Goal: Find specific page/section: Locate item on page

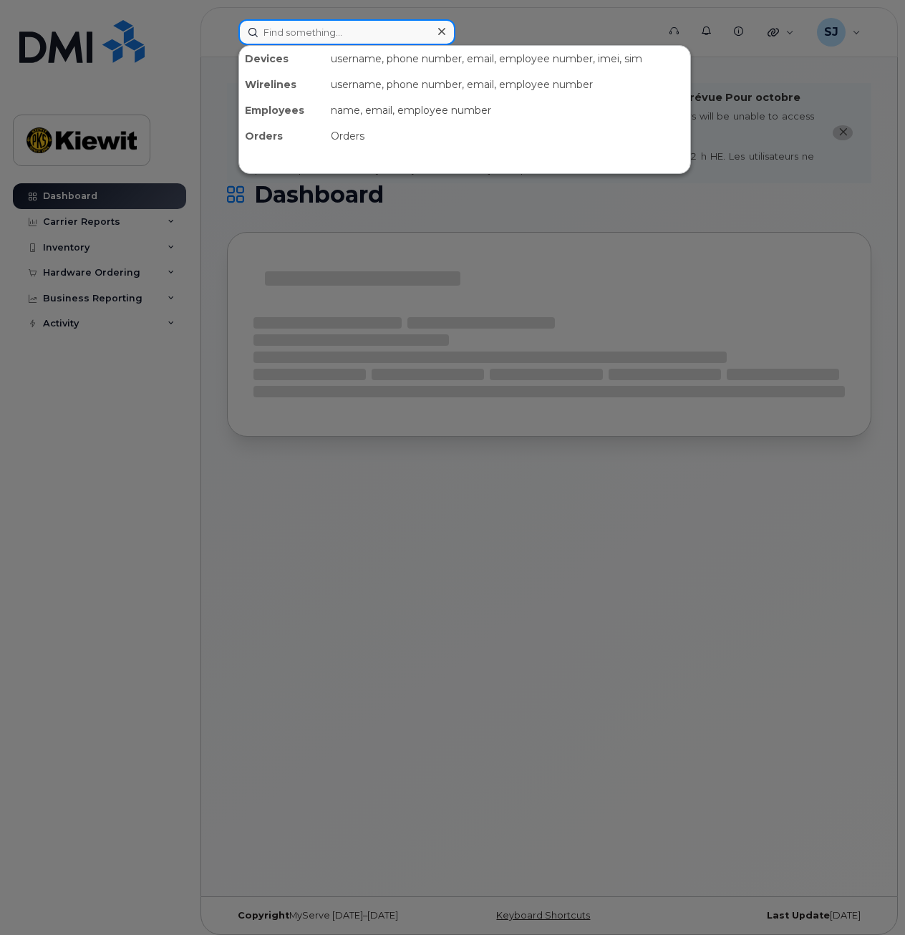
click at [294, 34] on input at bounding box center [346, 32] width 217 height 26
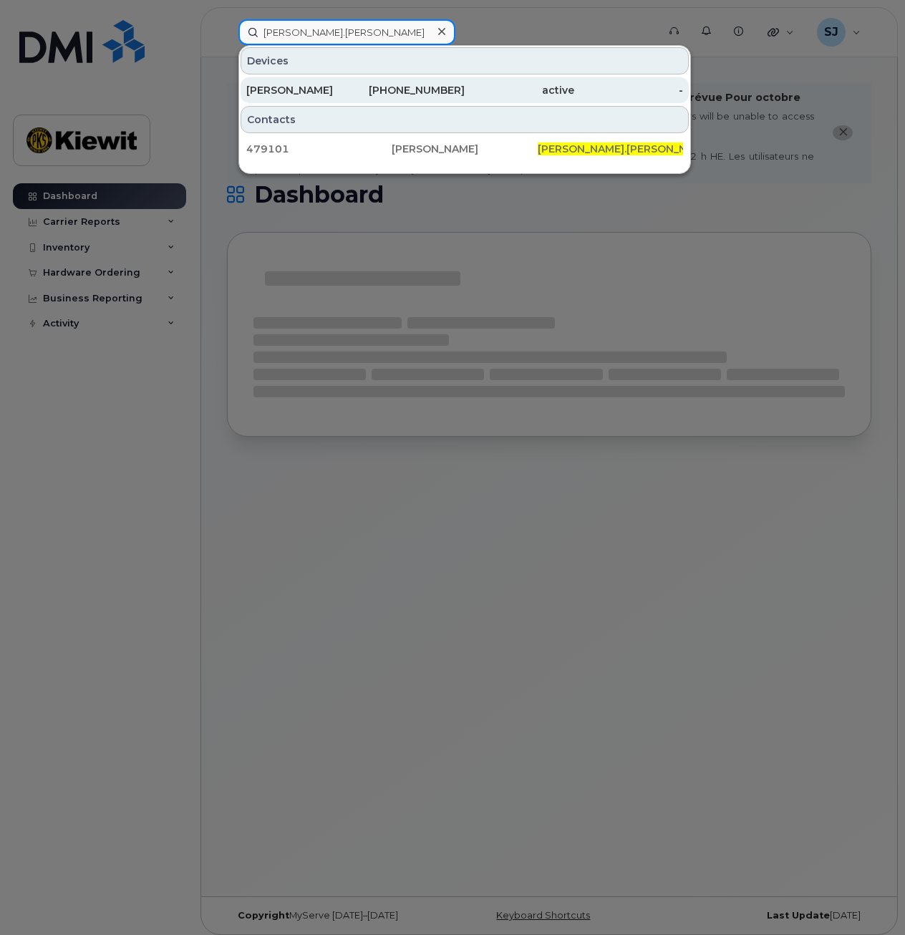
type input "[PERSON_NAME].[PERSON_NAME]"
click at [316, 90] on div "[PERSON_NAME]" at bounding box center [301, 90] width 110 height 14
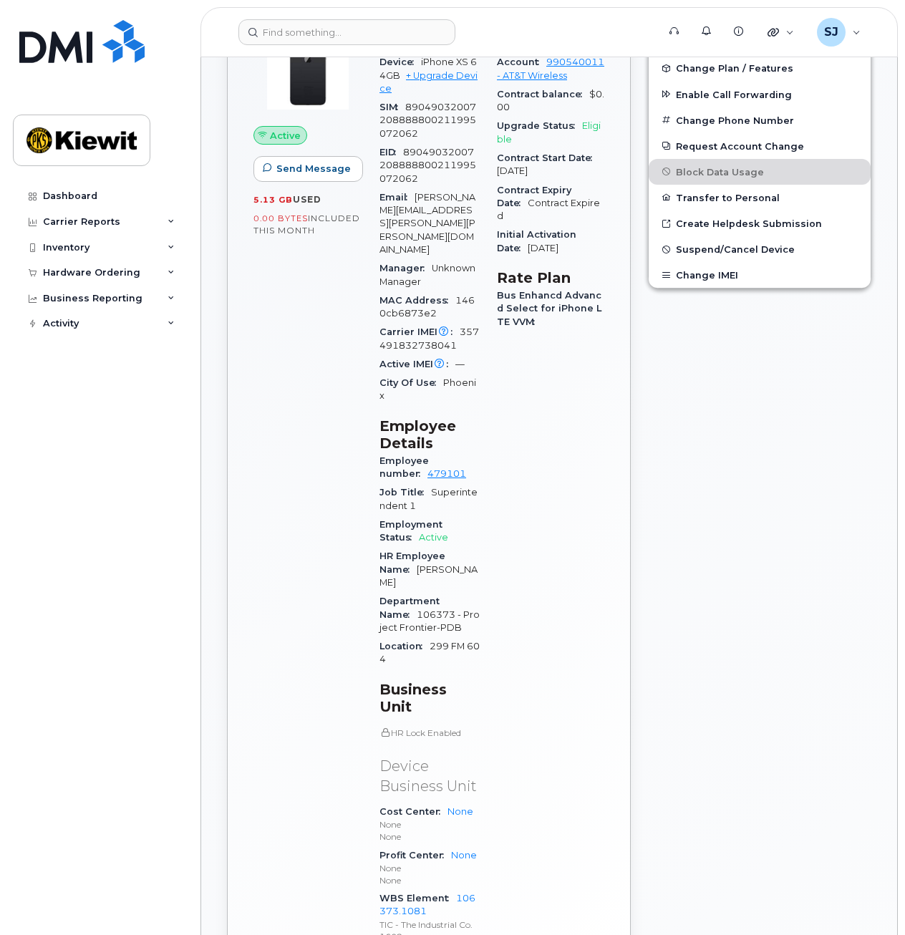
scroll to position [517, 0]
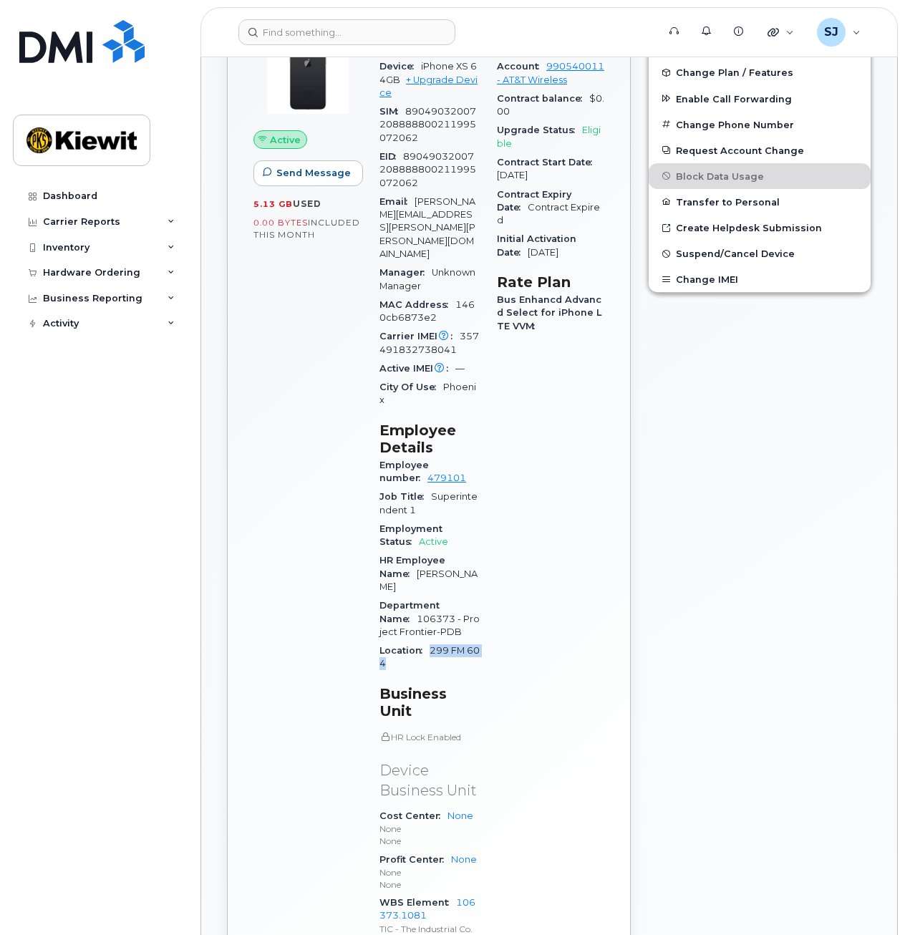
drag, startPoint x: 428, startPoint y: 583, endPoint x: 470, endPoint y: 594, distance: 43.6
click at [470, 641] on div "Location 299 FM 604" at bounding box center [429, 657] width 100 height 32
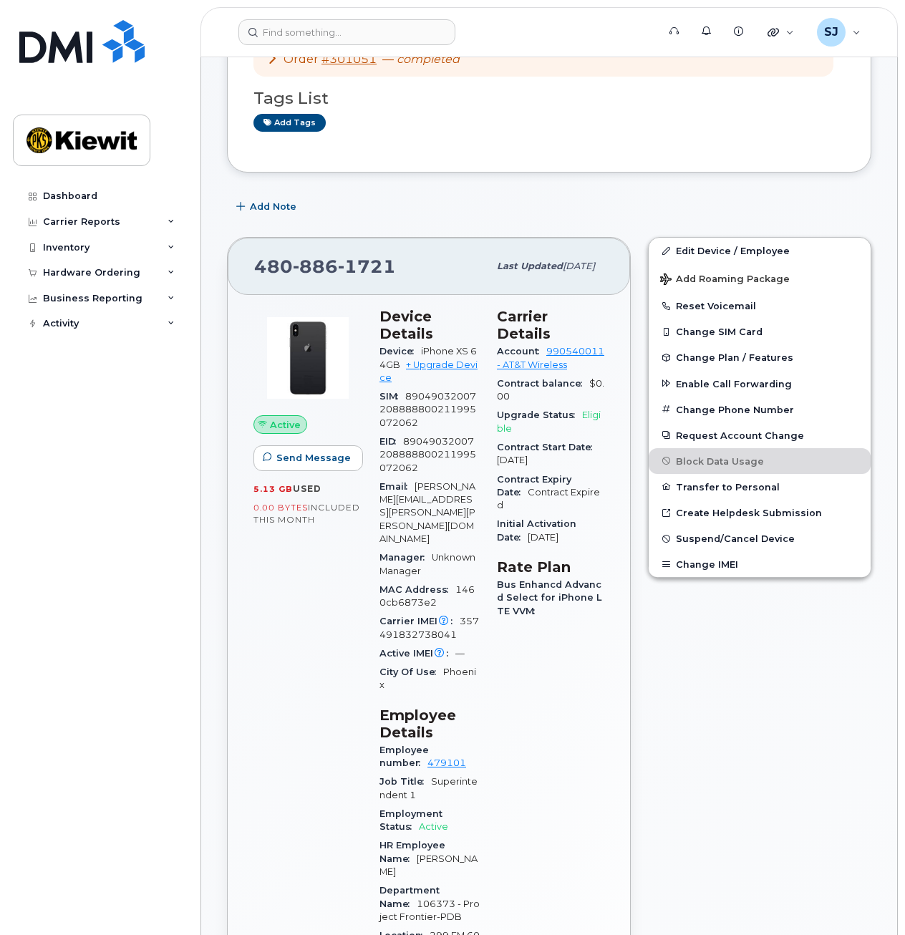
scroll to position [220, 0]
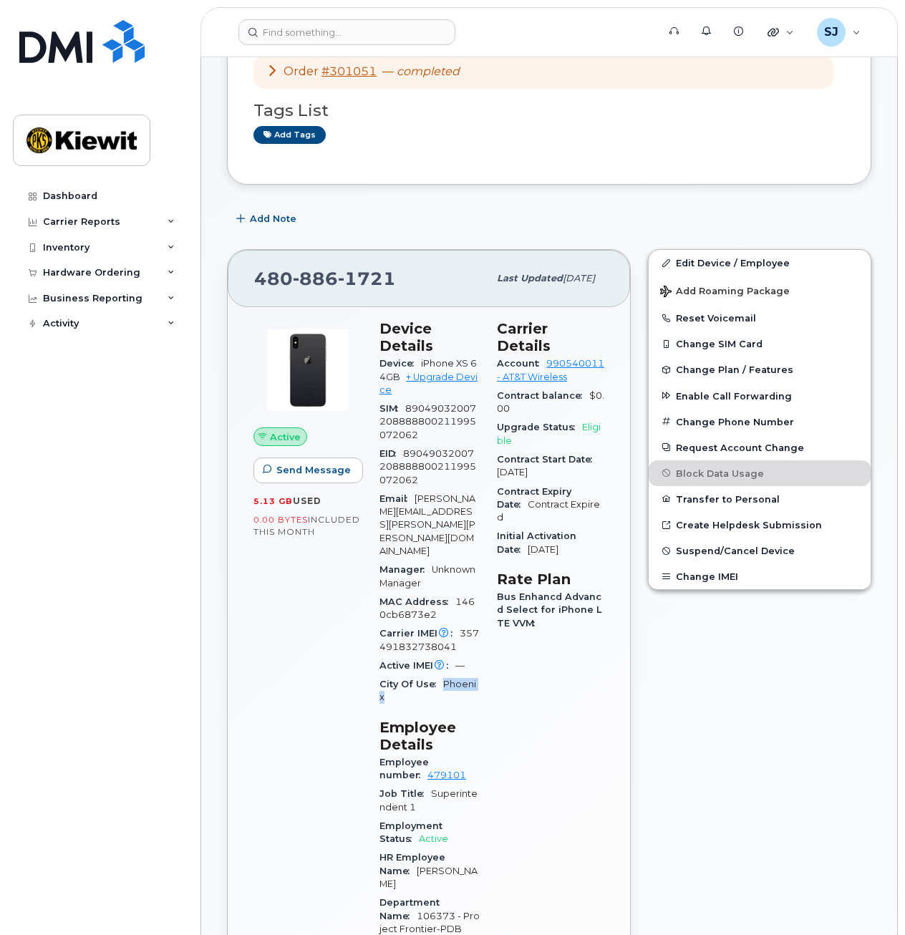
drag, startPoint x: 443, startPoint y: 648, endPoint x: 481, endPoint y: 644, distance: 38.2
click at [480, 675] on div "City Of Use Phoenix" at bounding box center [429, 691] width 100 height 32
click at [297, 709] on div "Active Send Message 5.13 GB  used 0.00 Bytes  included this month" at bounding box center [308, 788] width 126 height 955
drag, startPoint x: 436, startPoint y: 642, endPoint x: 480, endPoint y: 643, distance: 43.7
click at [480, 675] on div "City Of Use Phoenix" at bounding box center [429, 691] width 100 height 32
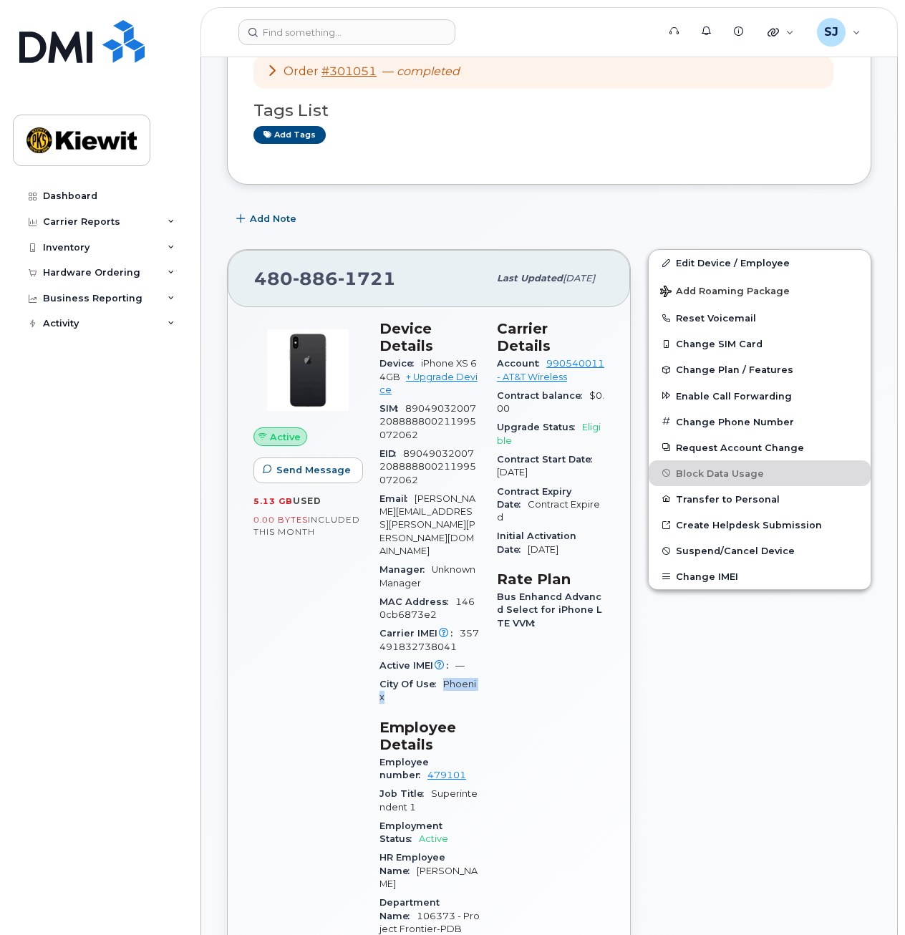
click at [480, 675] on div "City Of Use Phoenix" at bounding box center [429, 691] width 100 height 32
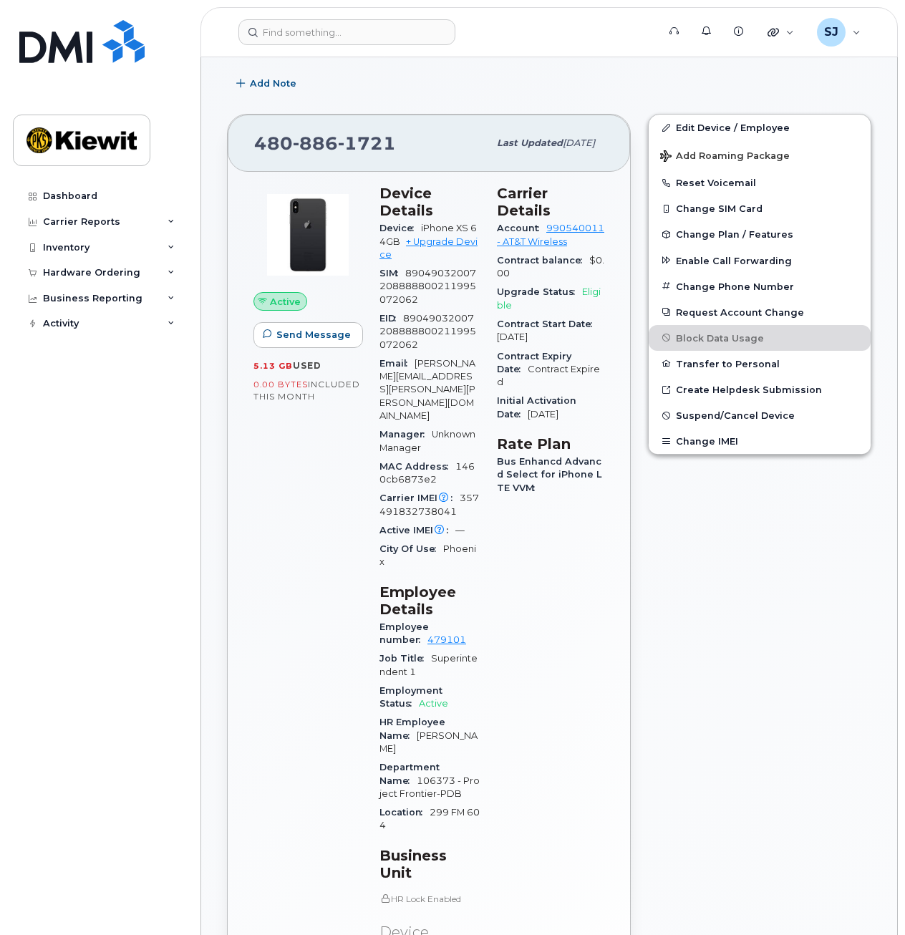
scroll to position [396, 0]
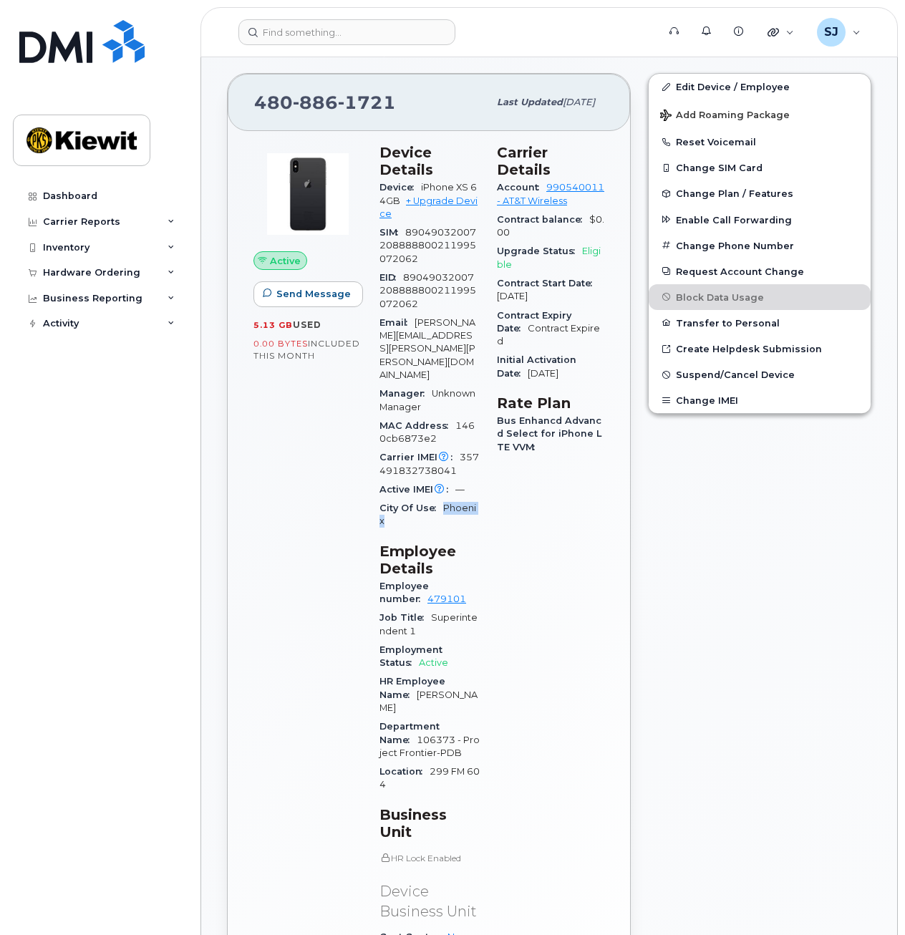
drag, startPoint x: 439, startPoint y: 467, endPoint x: 479, endPoint y: 467, distance: 40.1
click at [479, 499] on div "City Of Use Phoenix" at bounding box center [429, 515] width 100 height 32
click at [480, 499] on div "City Of Use Phoenix" at bounding box center [429, 515] width 100 height 32
drag, startPoint x: 481, startPoint y: 471, endPoint x: 442, endPoint y: 471, distance: 38.6
click at [442, 499] on div "City Of Use Phoenix" at bounding box center [429, 515] width 100 height 32
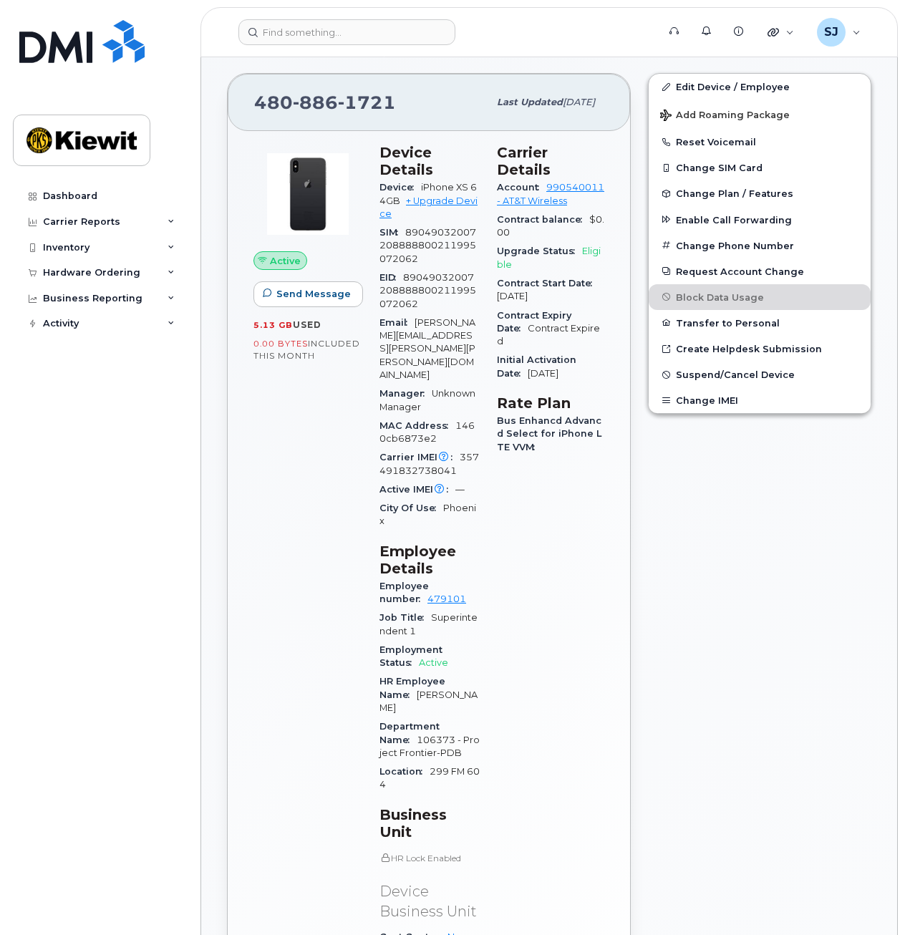
drag, startPoint x: 442, startPoint y: 471, endPoint x: 404, endPoint y: 482, distance: 39.6
click at [404, 482] on div "Device Details Device iPhone XS 64GB + Upgrade Device SIM 890490320072088888002…" at bounding box center [429, 612] width 117 height 955
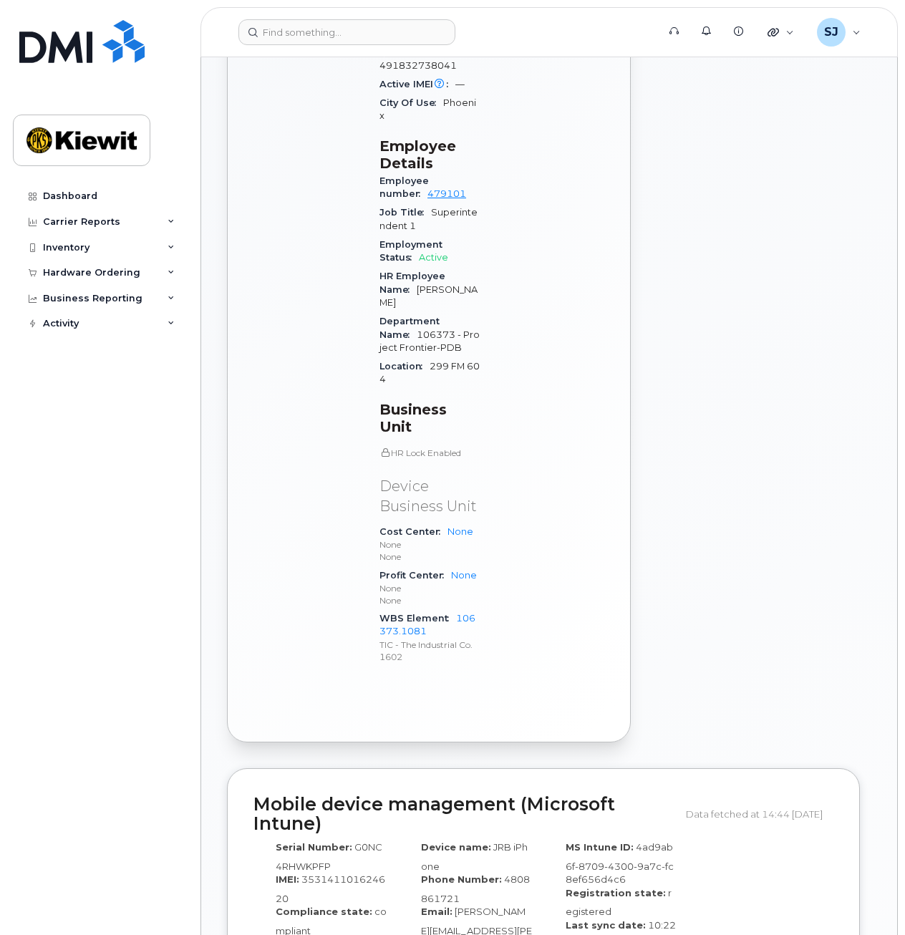
scroll to position [803, 0]
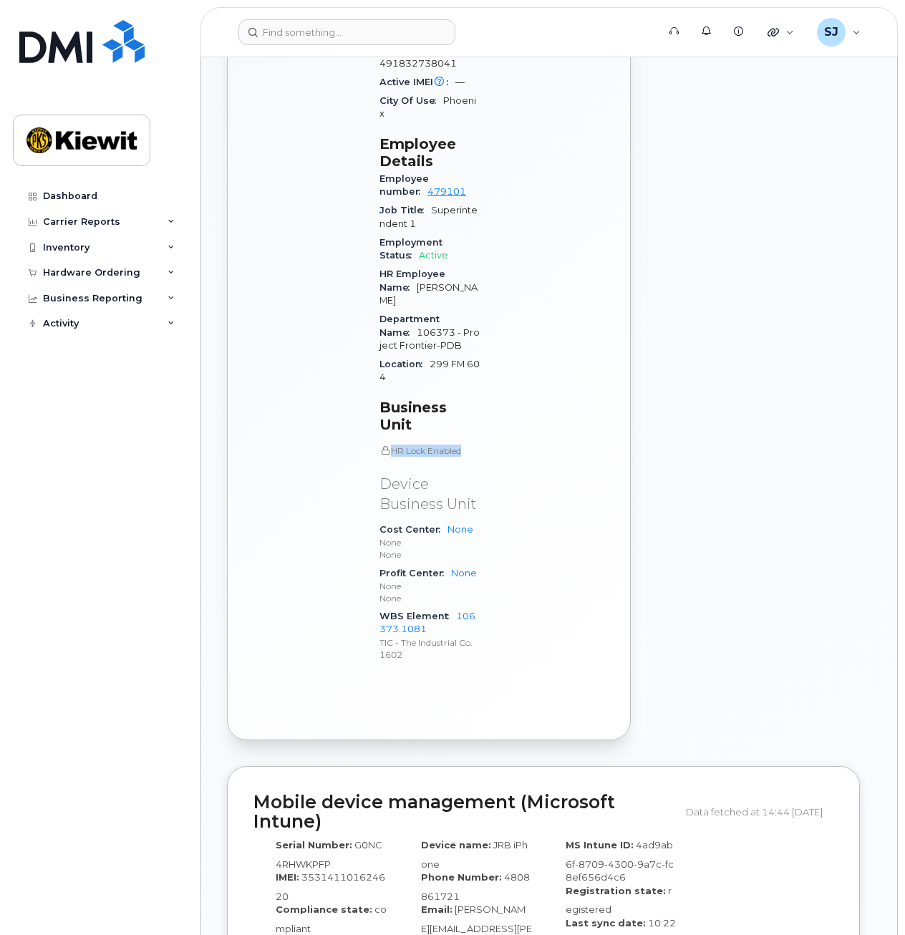
drag, startPoint x: 465, startPoint y: 373, endPoint x: 389, endPoint y: 370, distance: 75.2
click at [389, 444] on p "HR Lock Enabled" at bounding box center [429, 450] width 100 height 12
click at [389, 444] on span at bounding box center [384, 449] width 11 height 11
drag, startPoint x: 389, startPoint y: 370, endPoint x: 472, endPoint y: 370, distance: 83.0
click at [472, 444] on p "HR Lock Enabled" at bounding box center [429, 450] width 100 height 12
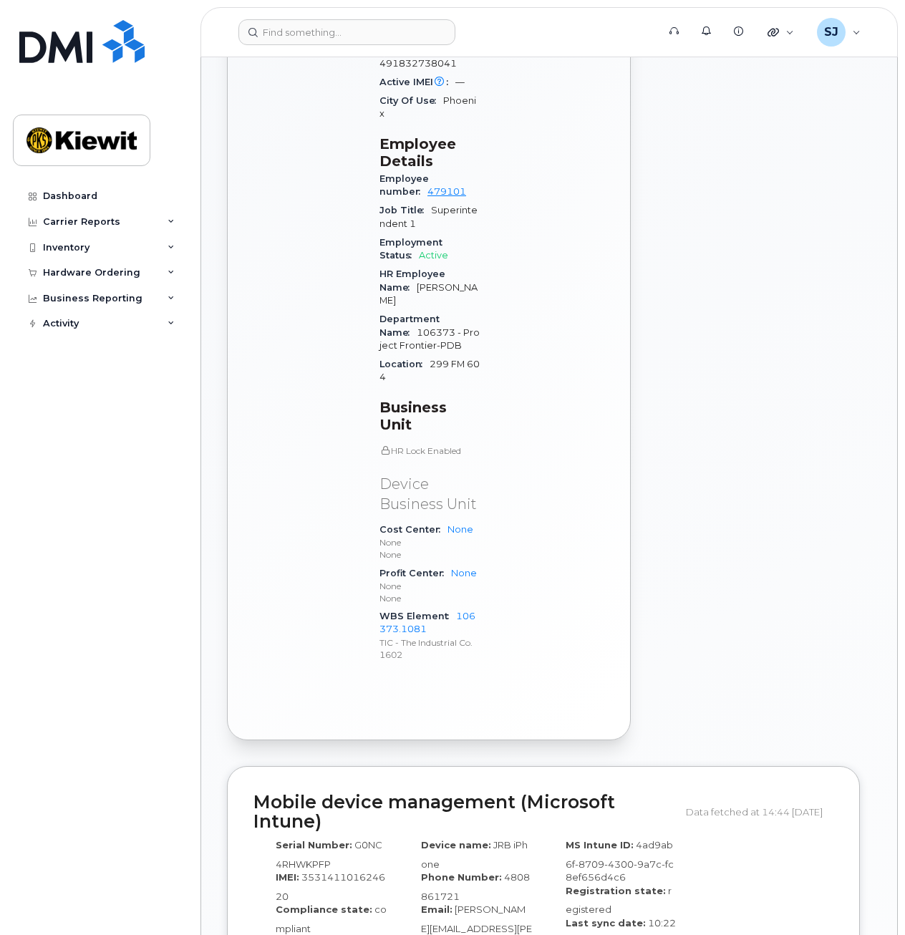
click at [341, 550] on div "Active Send Message 5.13 GB  used 0.00 Bytes  included this month" at bounding box center [308, 205] width 126 height 955
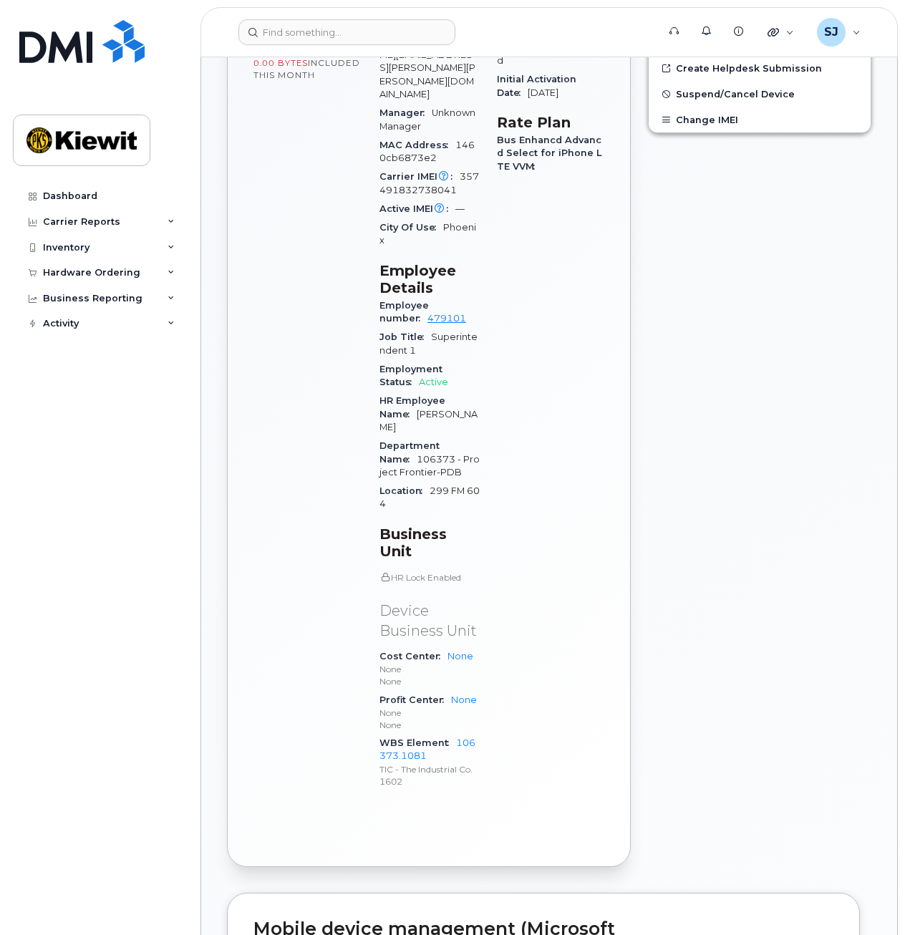
scroll to position [611, 0]
